Goal: Navigation & Orientation: Find specific page/section

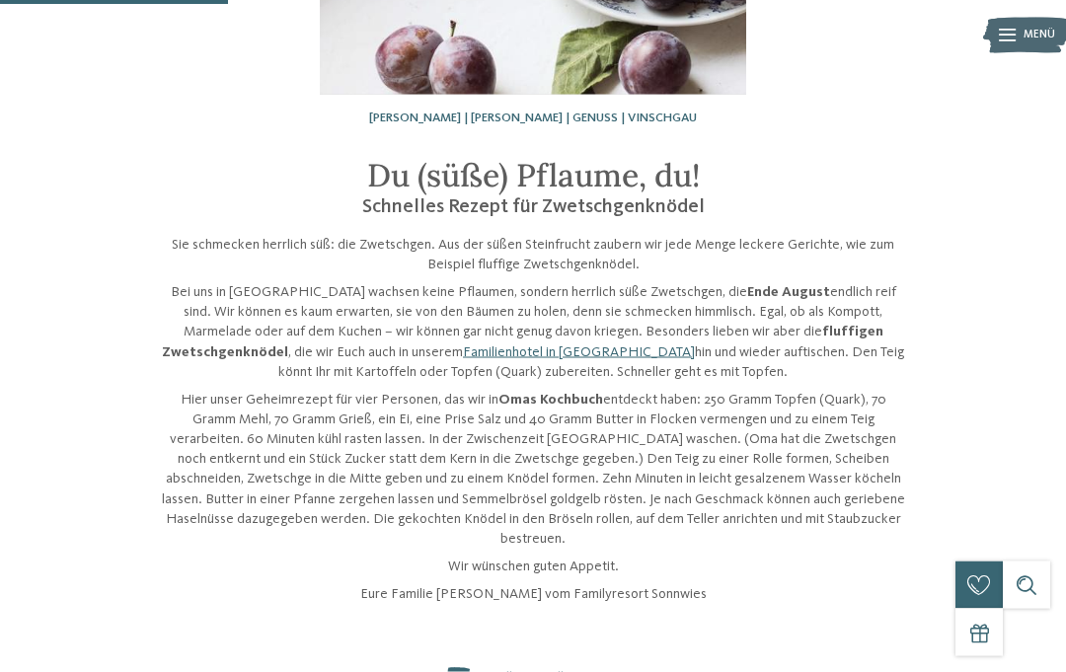
scroll to position [306, 0]
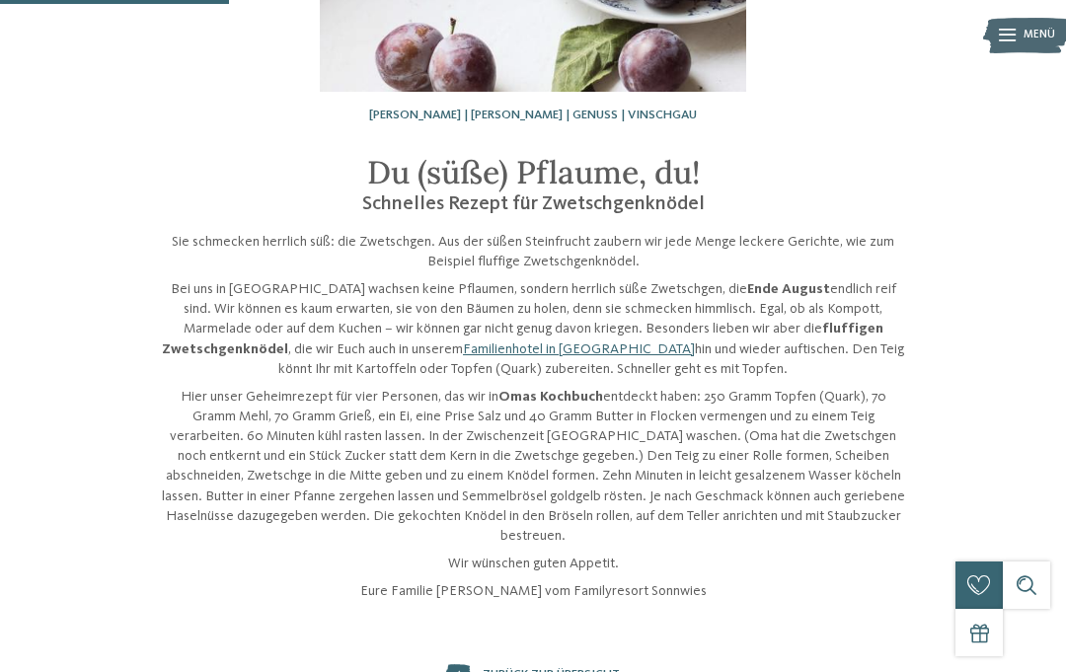
click at [437, 664] on div "zurück zur Übersicht" at bounding box center [533, 674] width 876 height 20
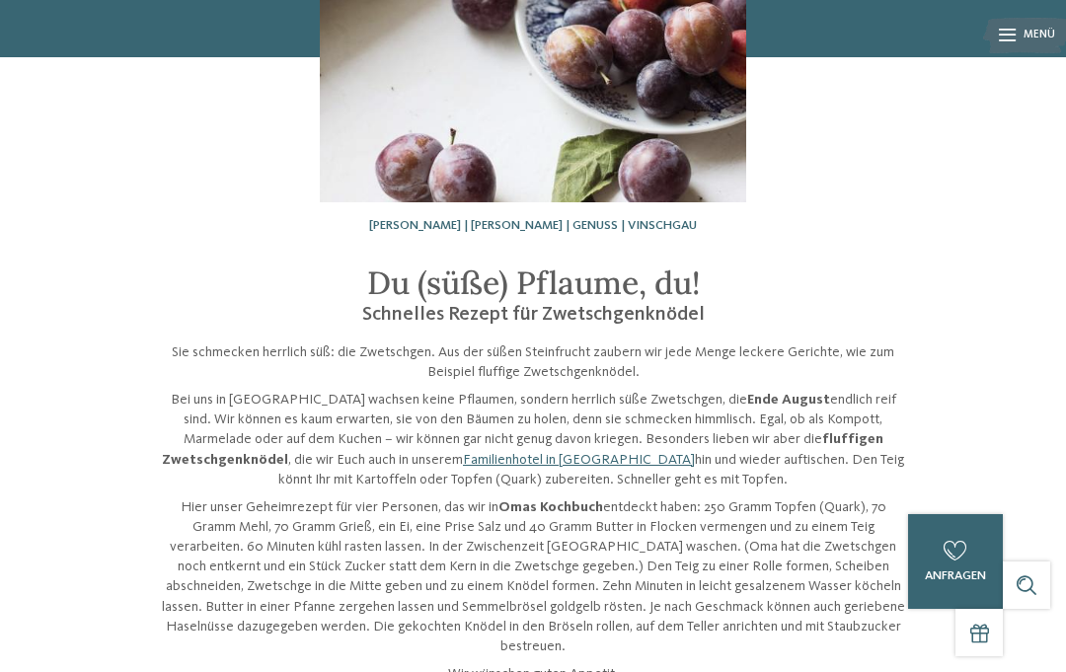
scroll to position [0, 0]
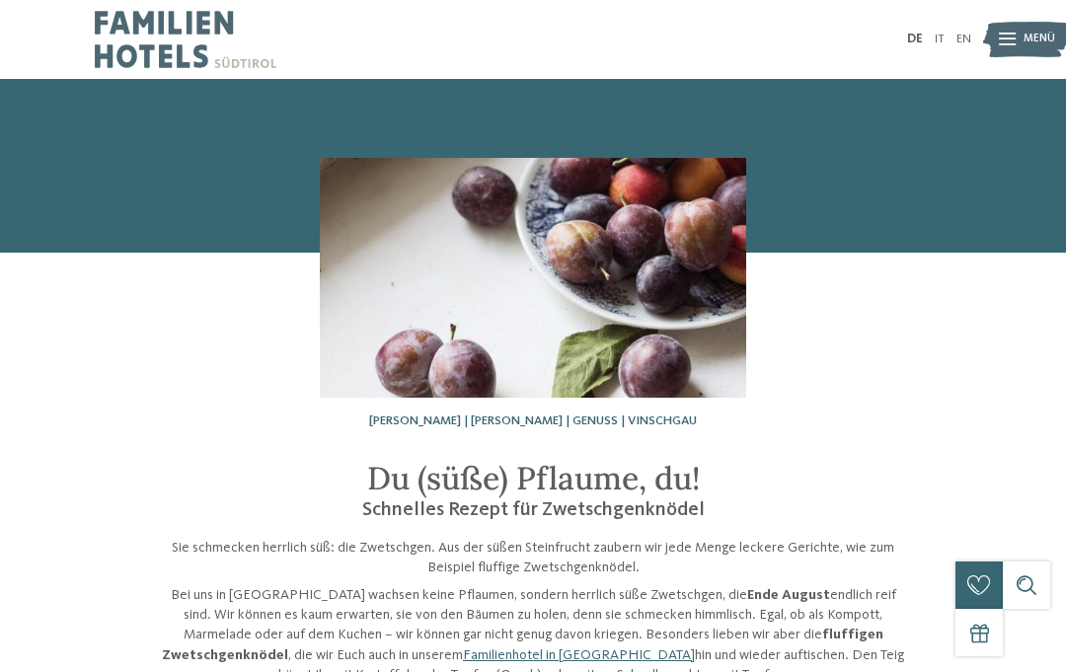
click at [162, 34] on img at bounding box center [186, 39] width 182 height 79
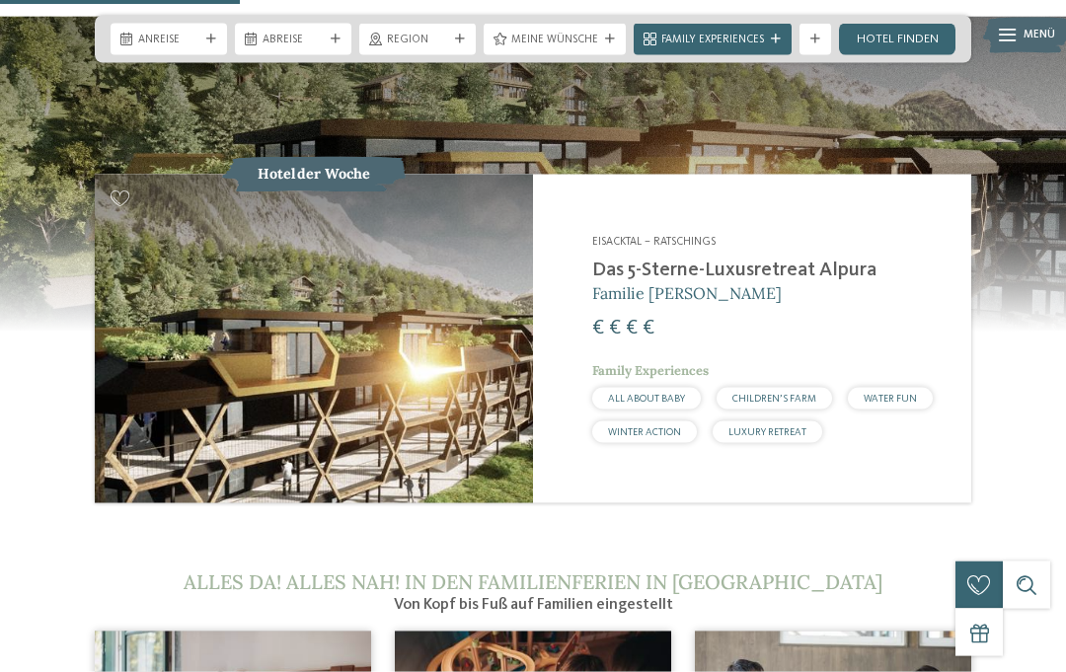
scroll to position [1572, 0]
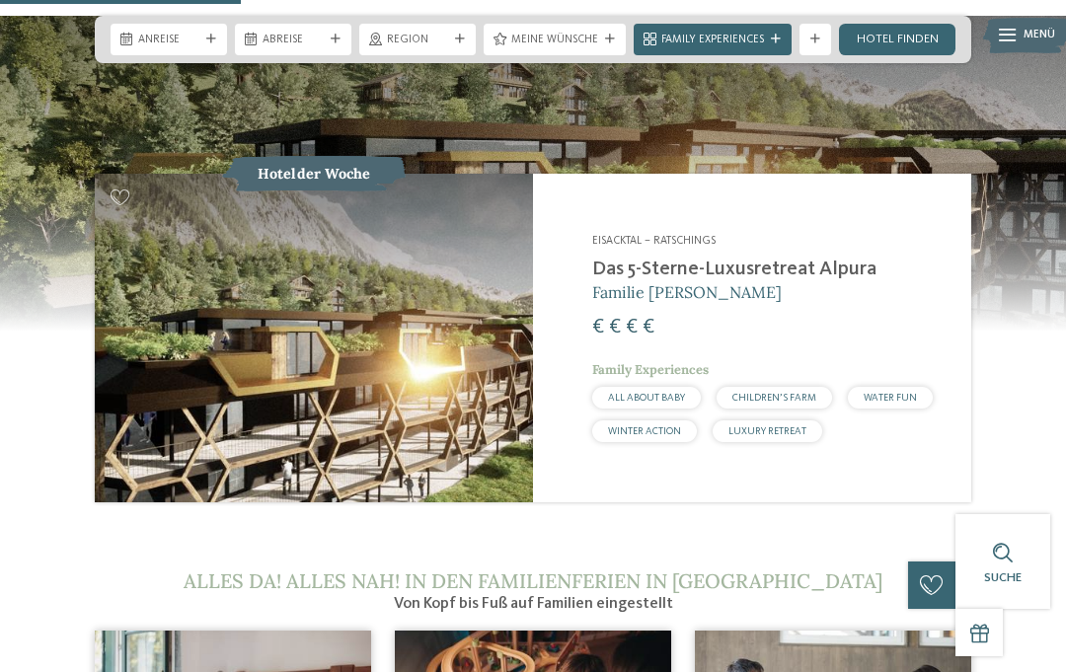
click at [194, 473] on img at bounding box center [314, 338] width 438 height 329
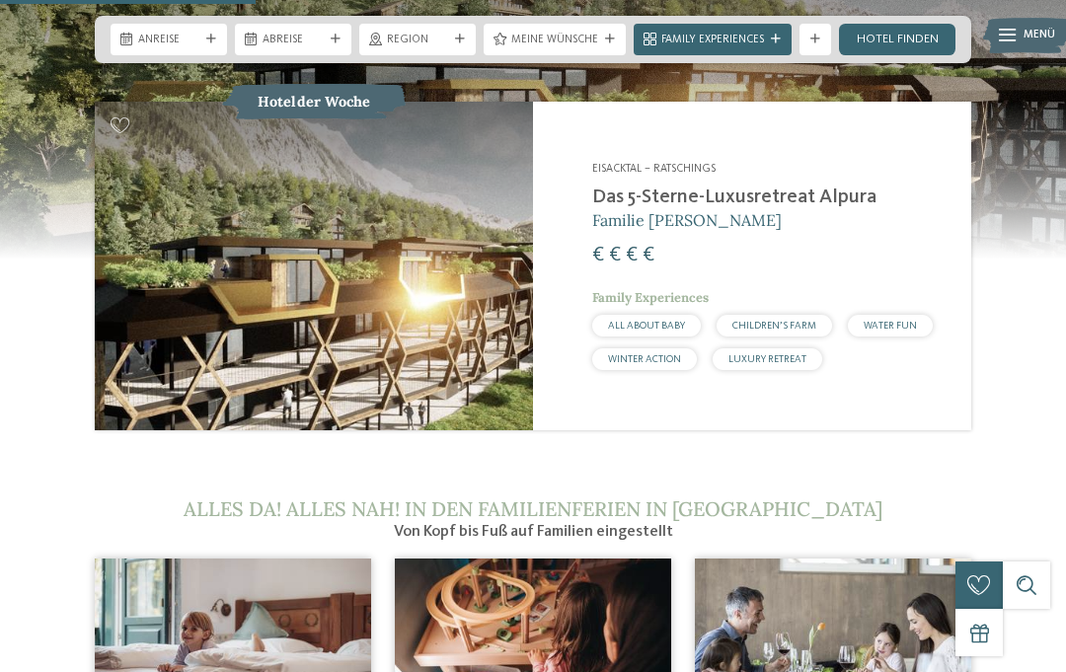
scroll to position [1676, 0]
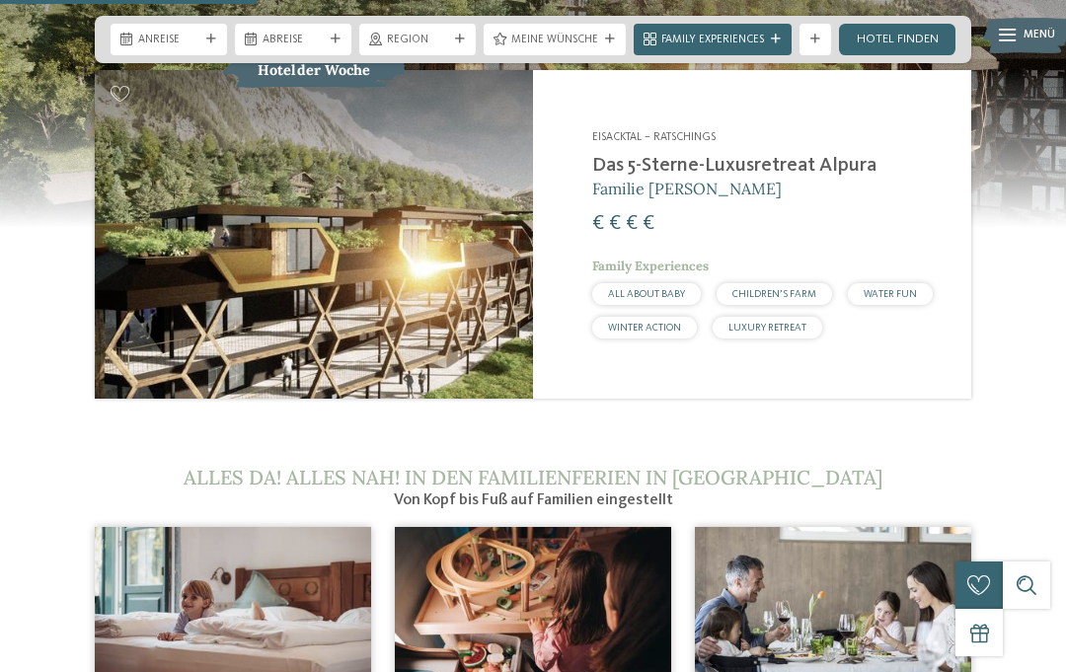
click at [717, 178] on h2 "Das 5-Sterne-Luxusretreat Alpura" at bounding box center [771, 166] width 359 height 24
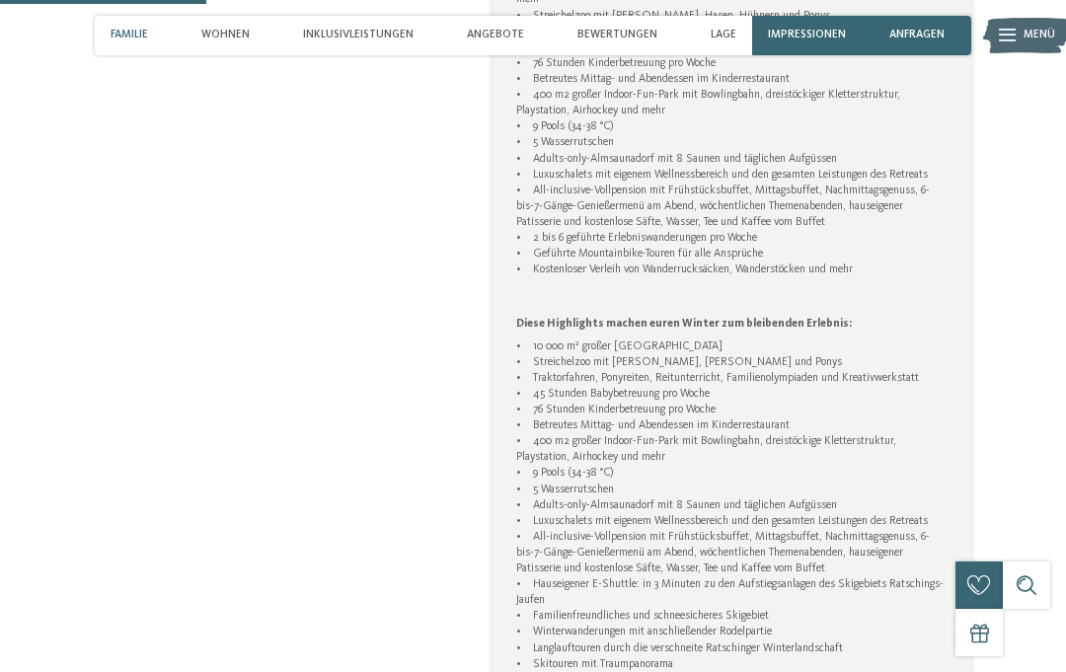
scroll to position [1143, 0]
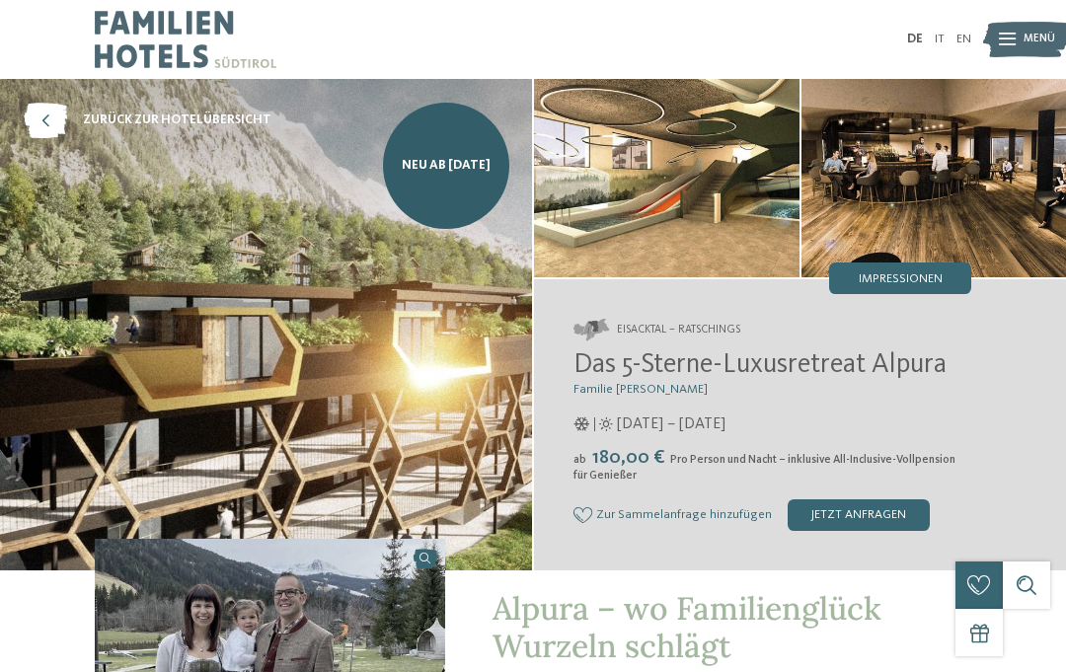
click at [846, 83] on img at bounding box center [933, 178] width 265 height 198
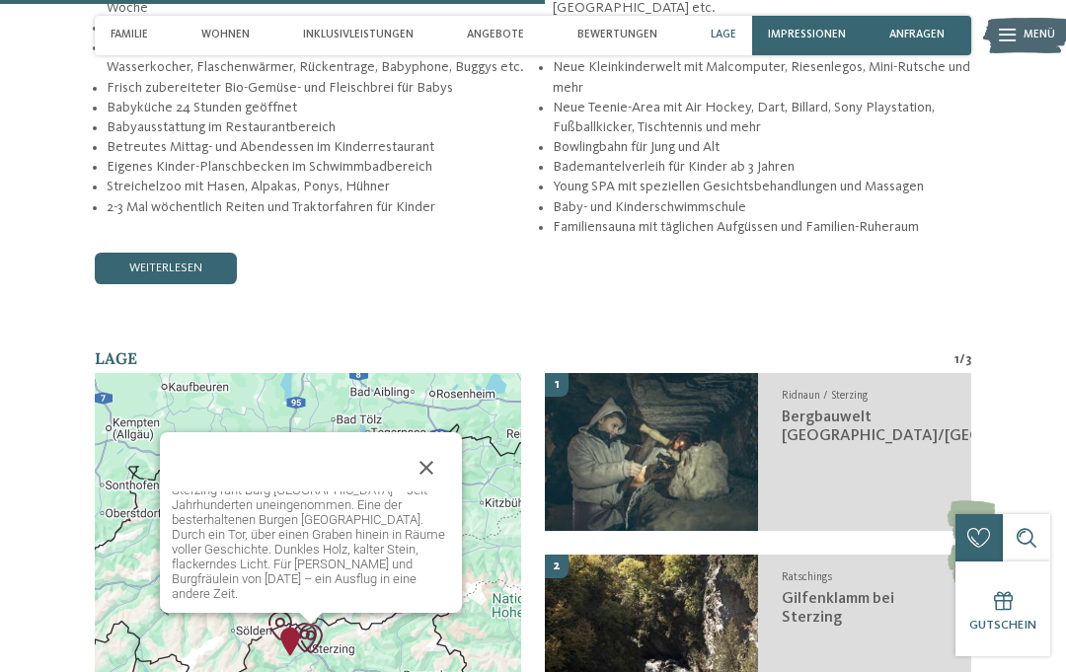
scroll to position [75, 0]
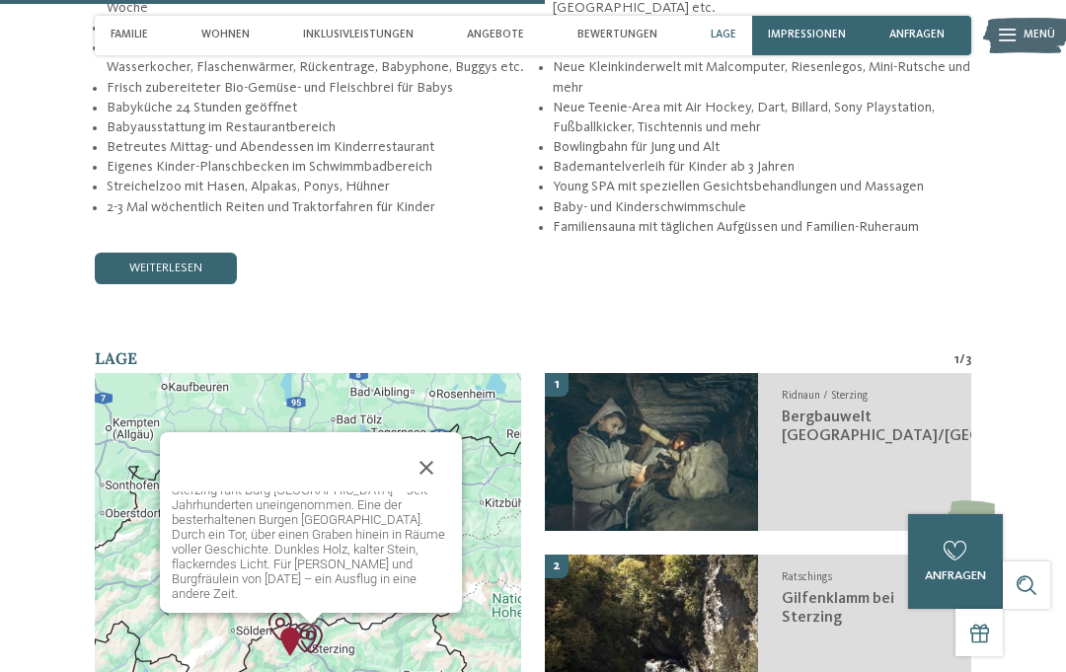
click at [428, 444] on button "Schließen" at bounding box center [426, 467] width 47 height 47
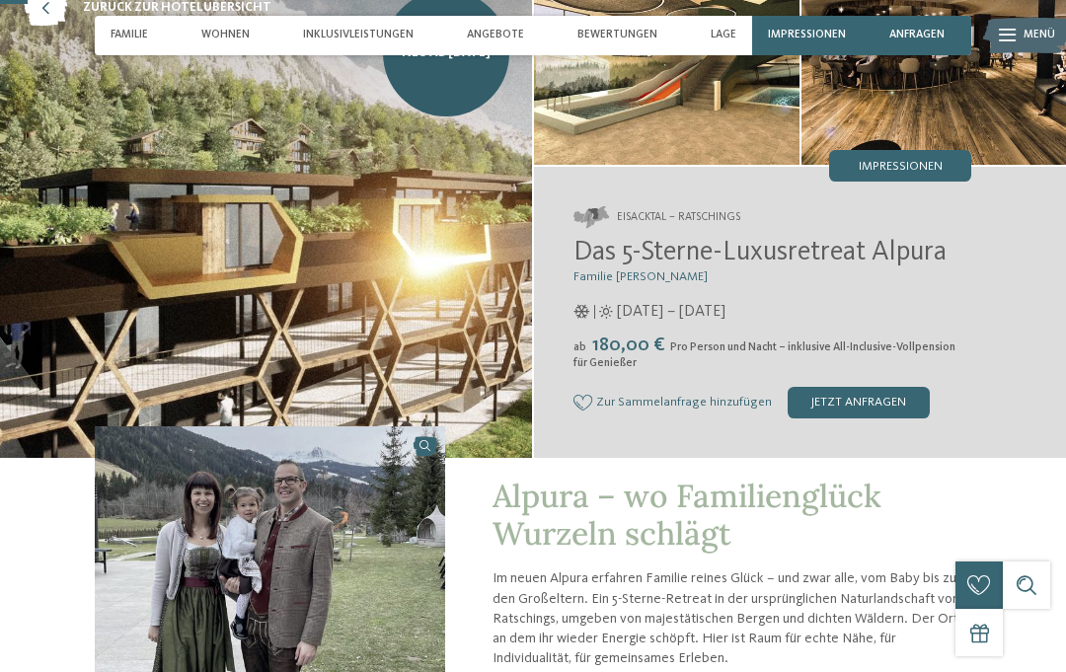
scroll to position [0, 0]
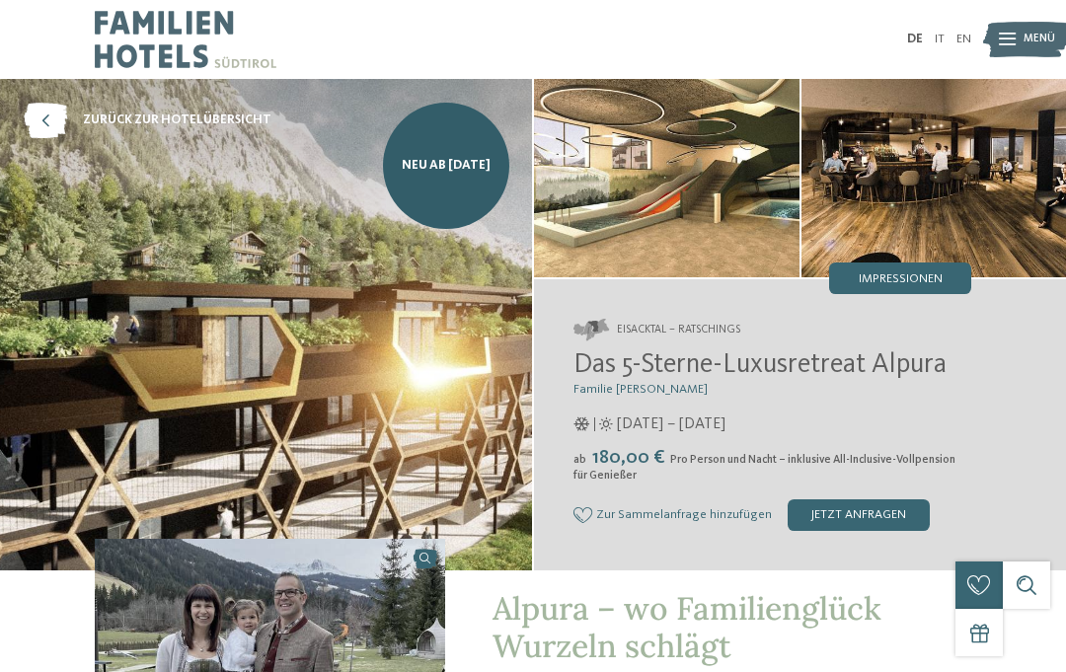
click at [438, 173] on span "Neu ab November 2025" at bounding box center [446, 166] width 89 height 18
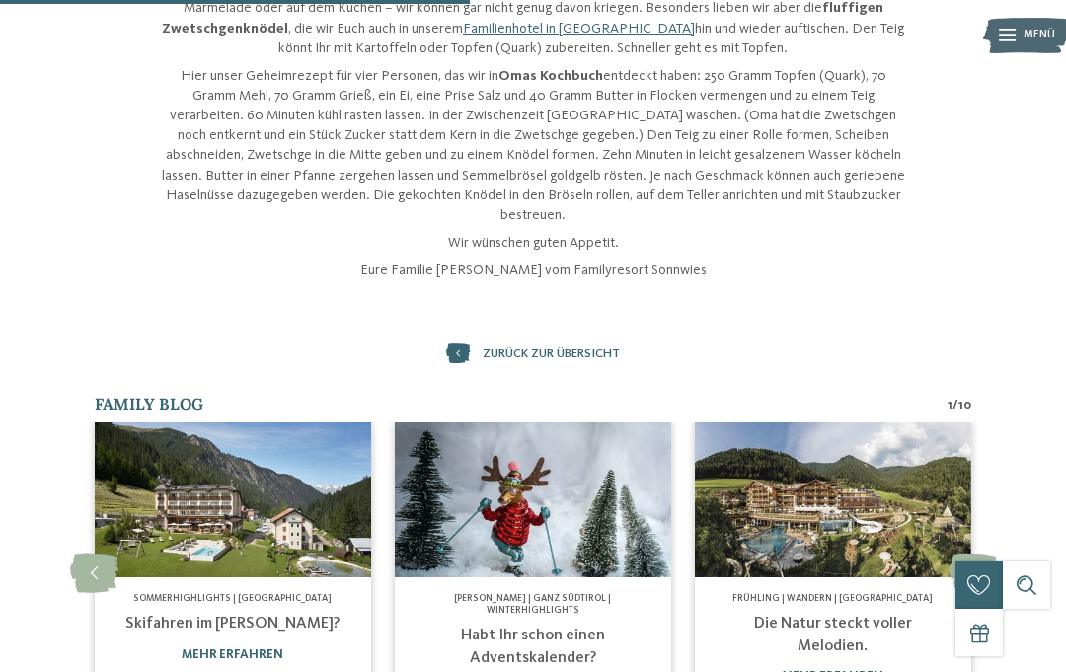
scroll to position [628, 0]
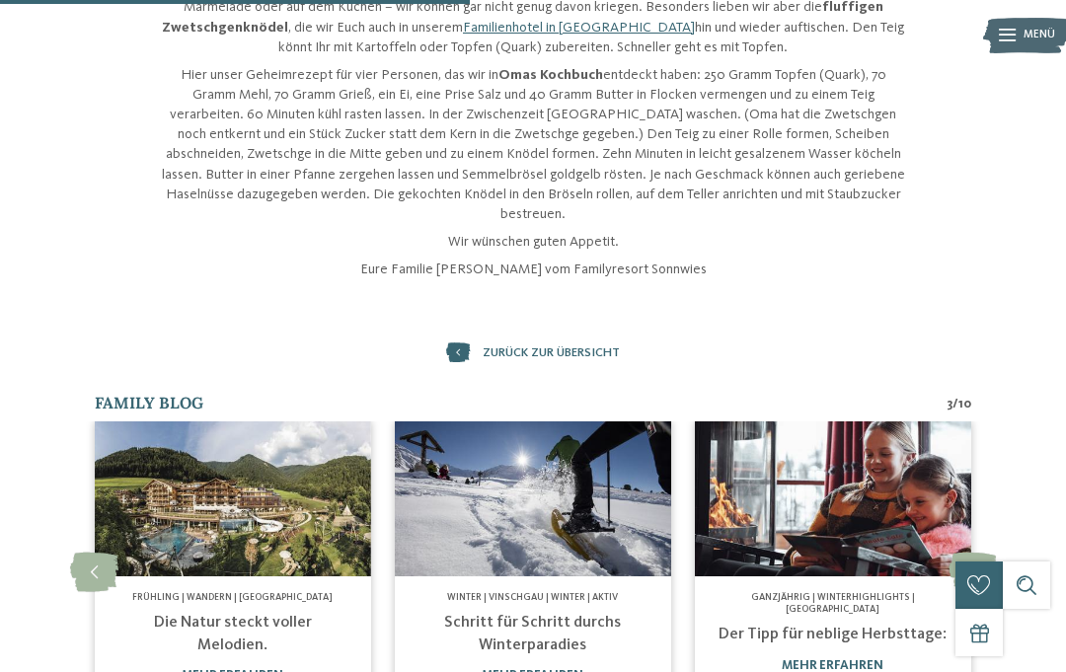
click at [586, 503] on img at bounding box center [533, 498] width 276 height 155
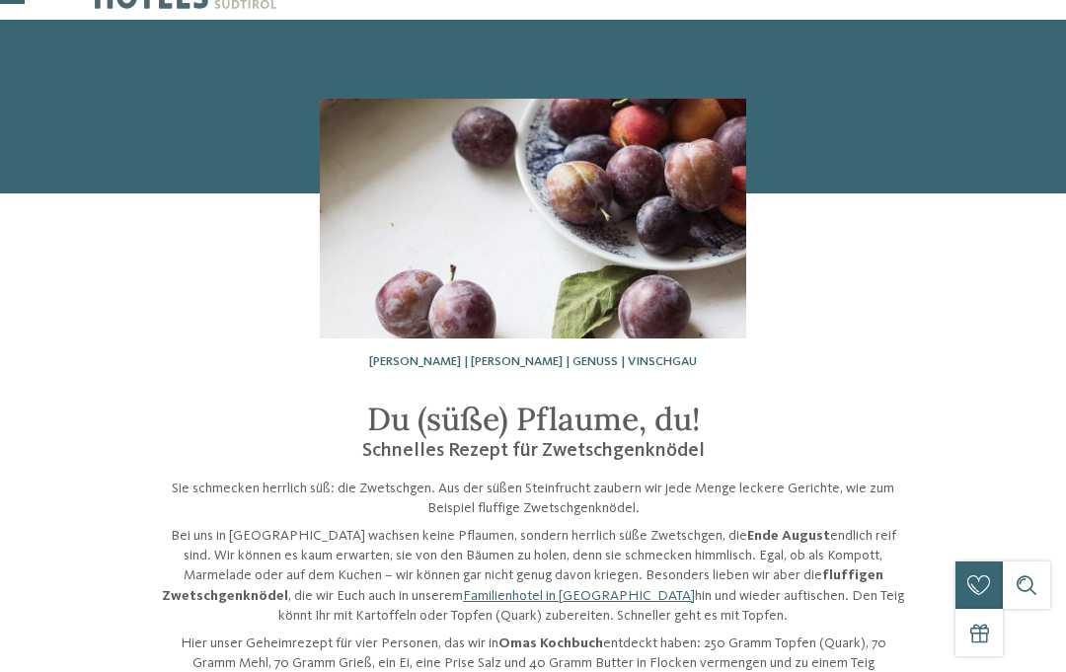
scroll to position [0, 0]
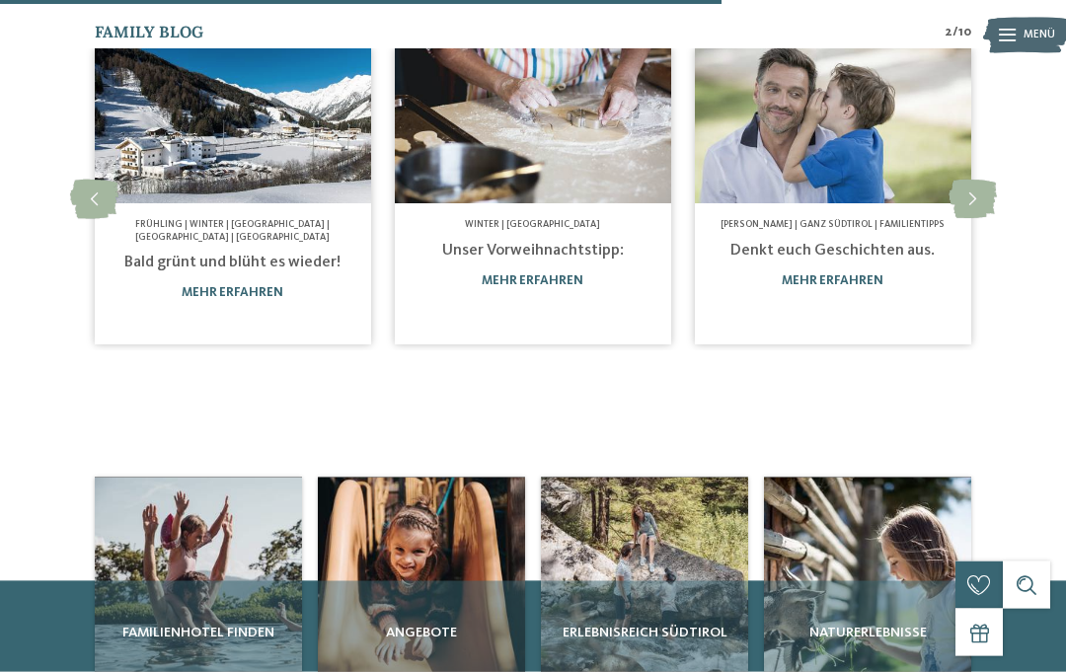
scroll to position [1162, 0]
